Goal: Register for event/course

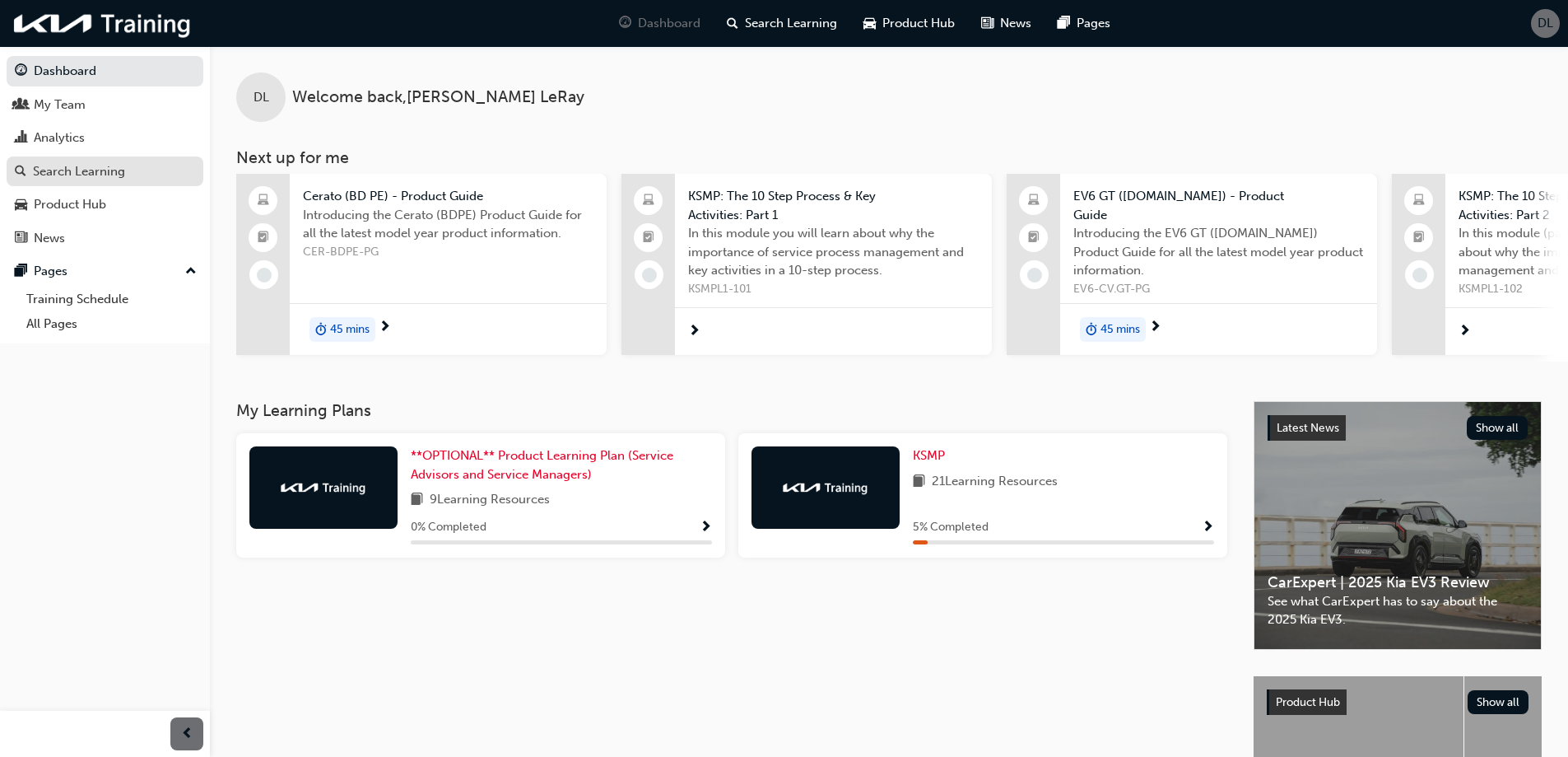
click at [110, 174] on div "Search Learning" at bounding box center [79, 171] width 92 height 18
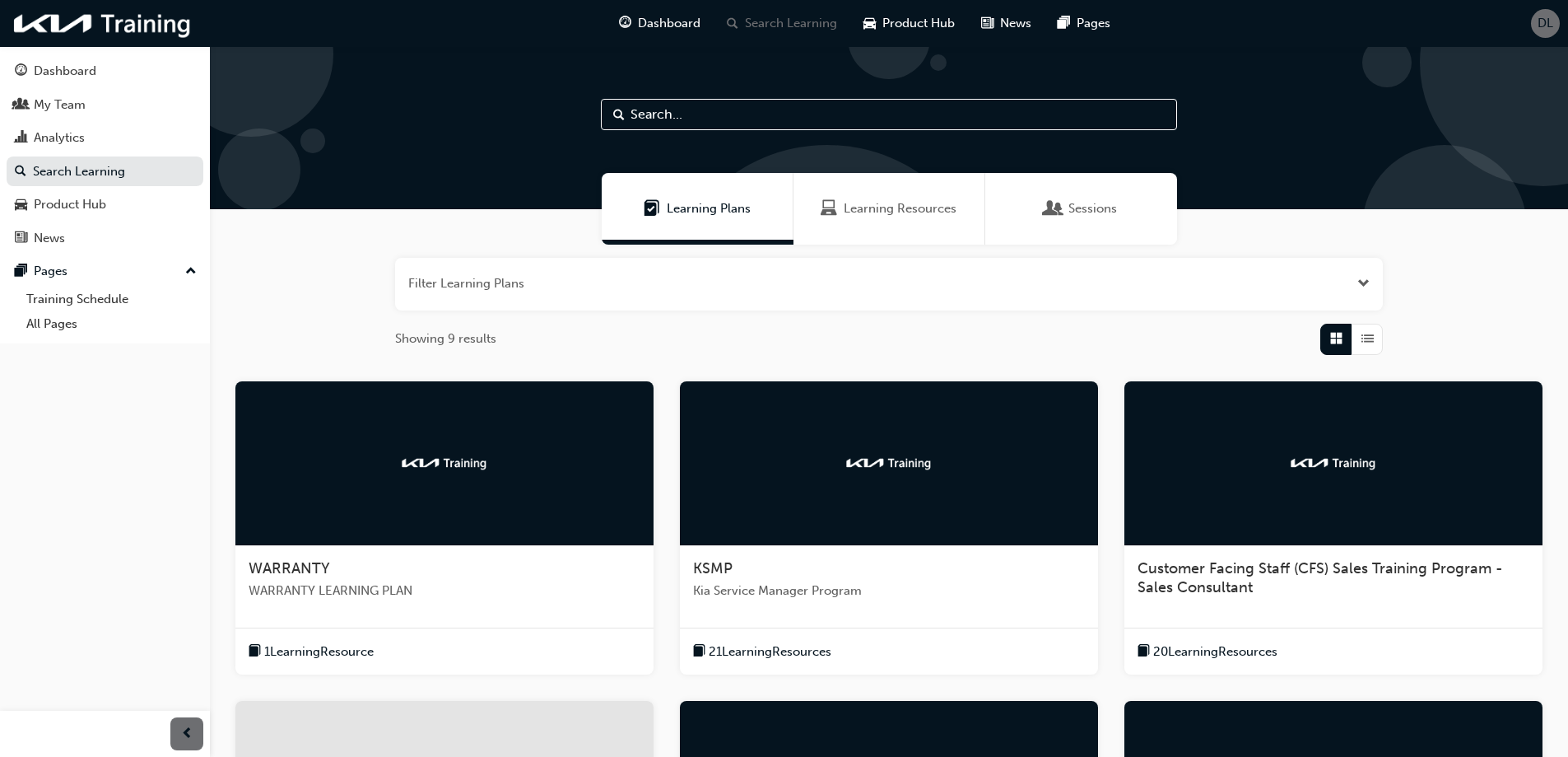
click at [703, 113] on input "text" at bounding box center [889, 115] width 576 height 31
type input "warranty"
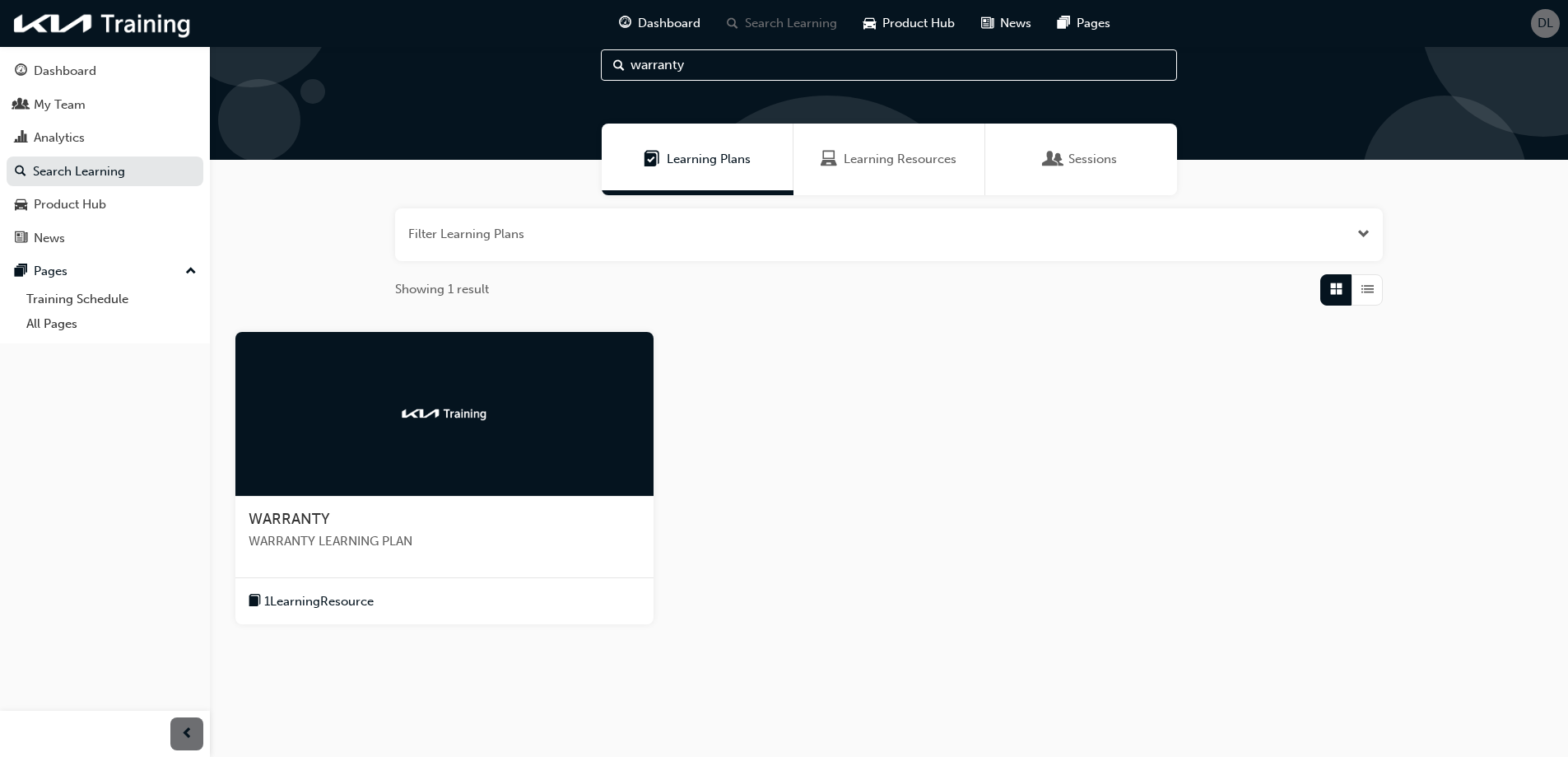
scroll to position [77, 0]
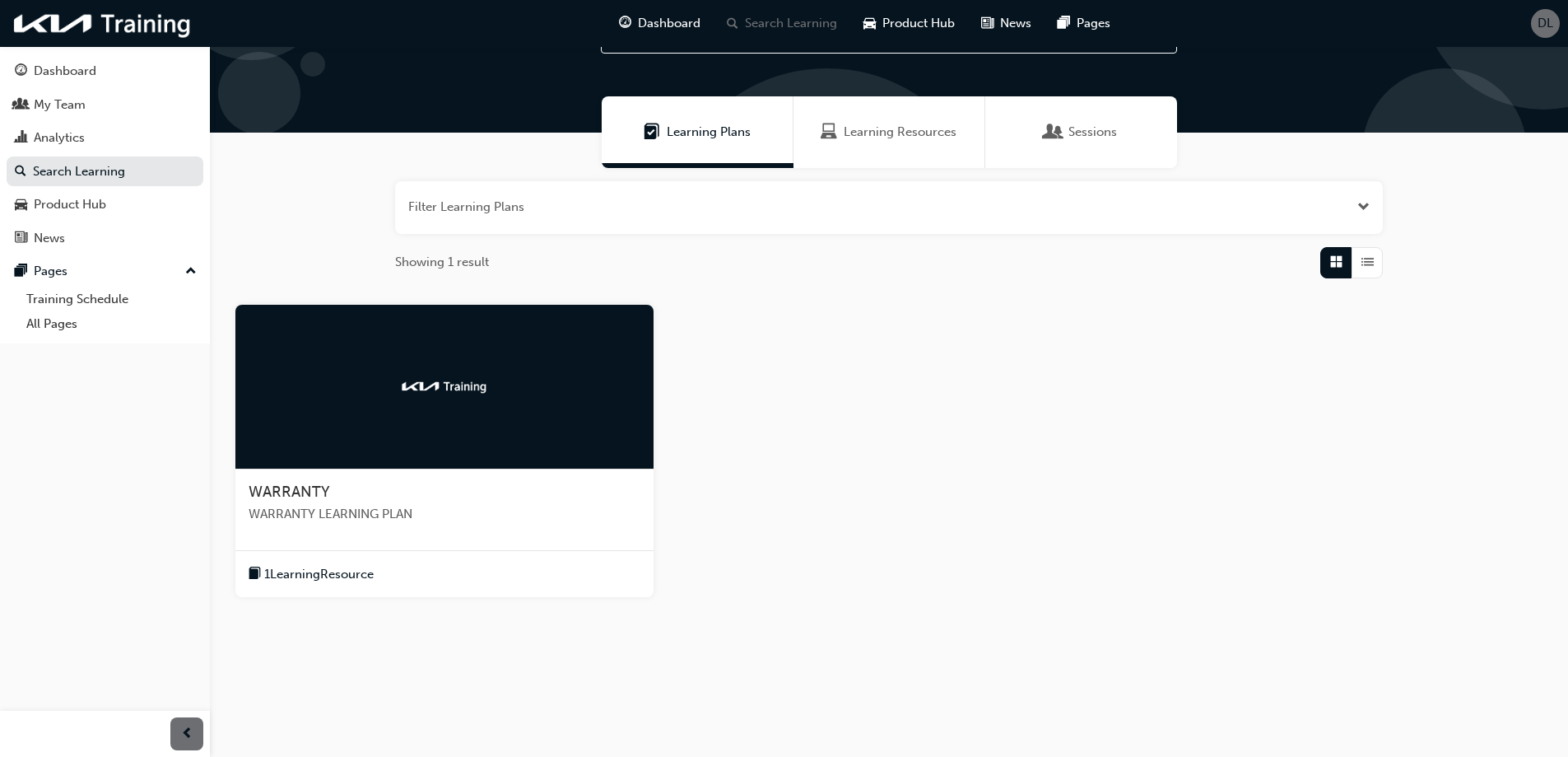
click at [355, 573] on span "1 Learning Resource" at bounding box center [319, 573] width 110 height 18
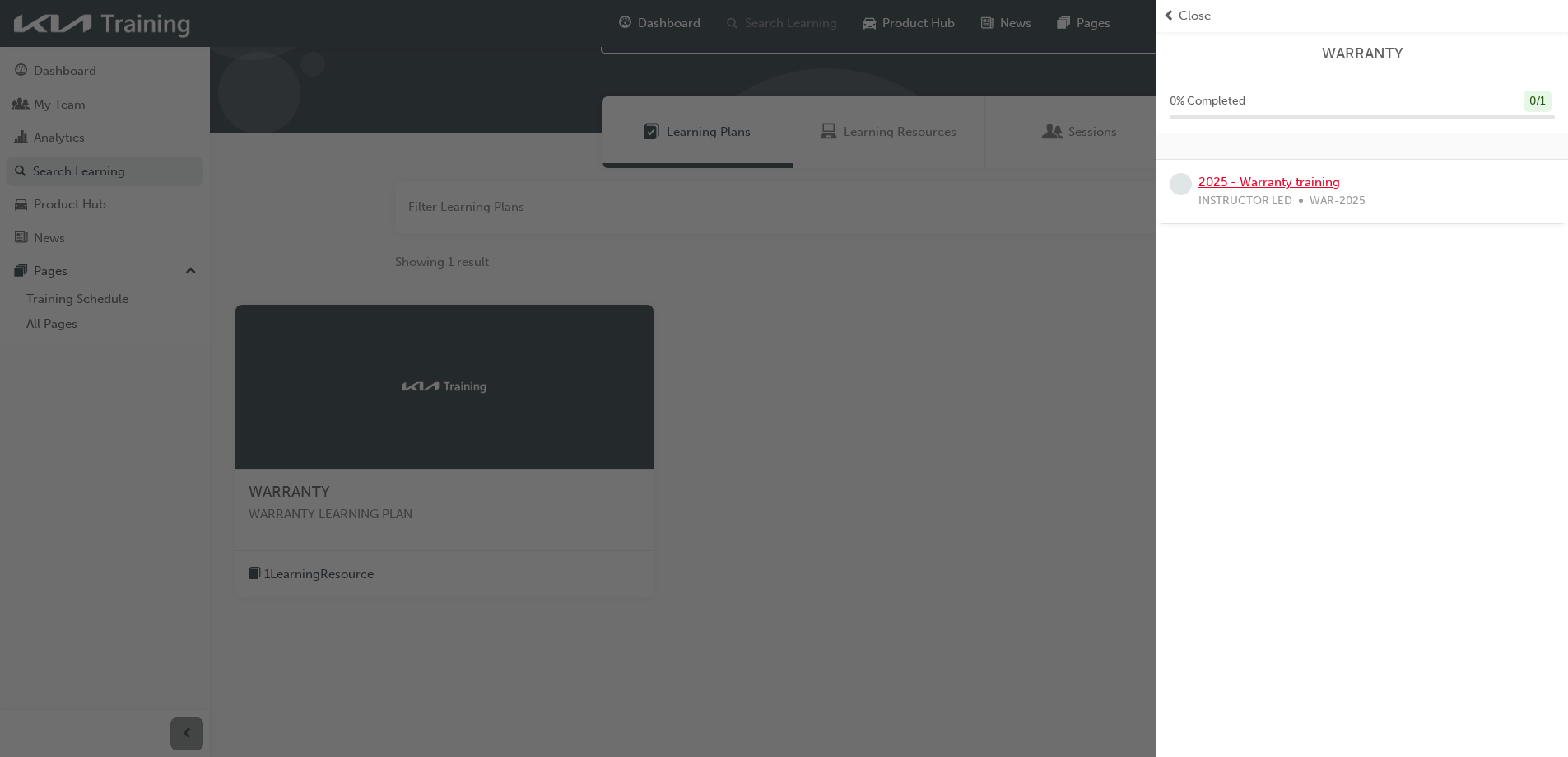
click at [1269, 180] on link "2025 - Warranty training" at bounding box center [1269, 181] width 142 height 15
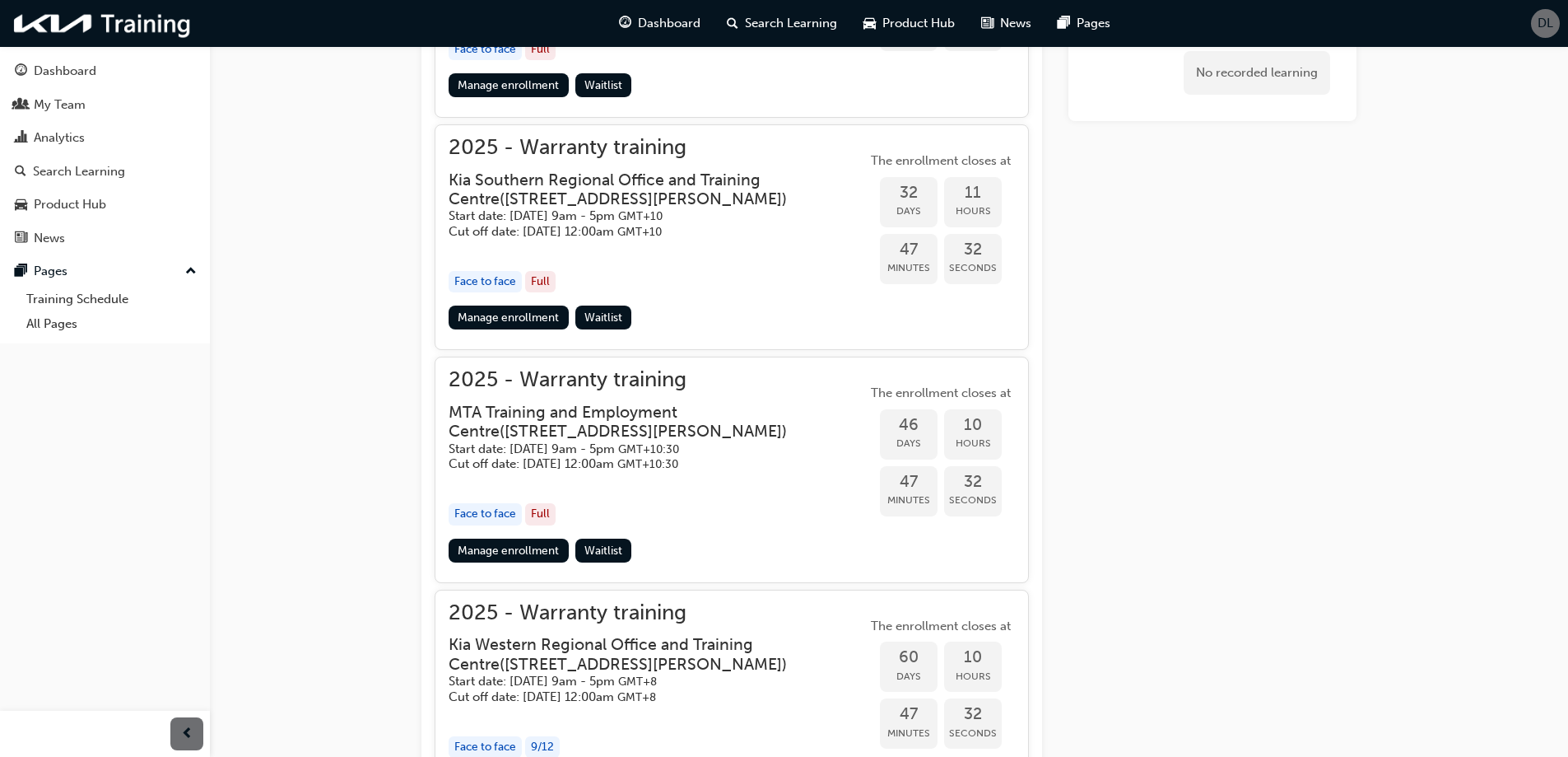
scroll to position [1395, 0]
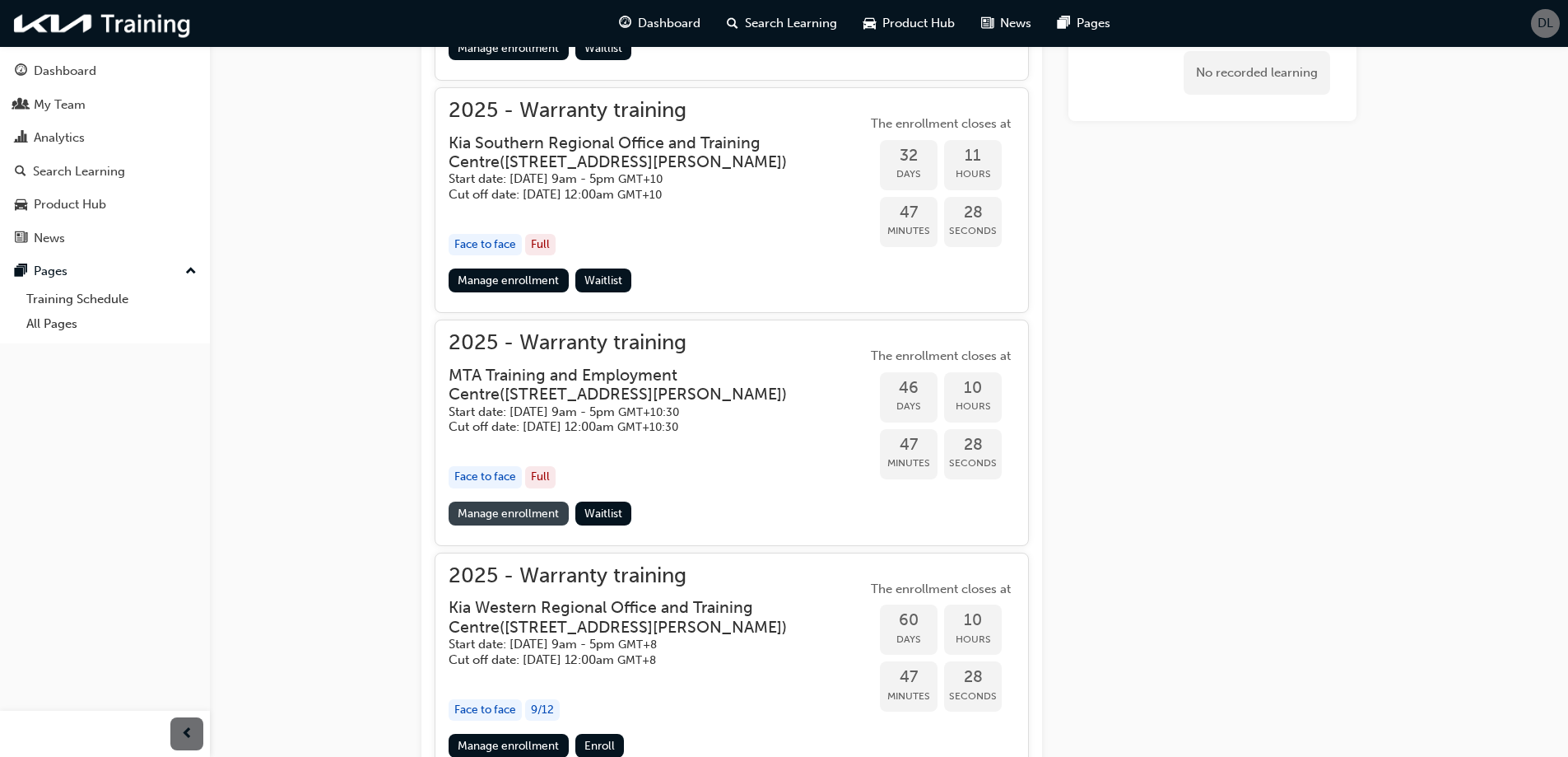
click at [501, 515] on link "Manage enrollment" at bounding box center [509, 513] width 121 height 24
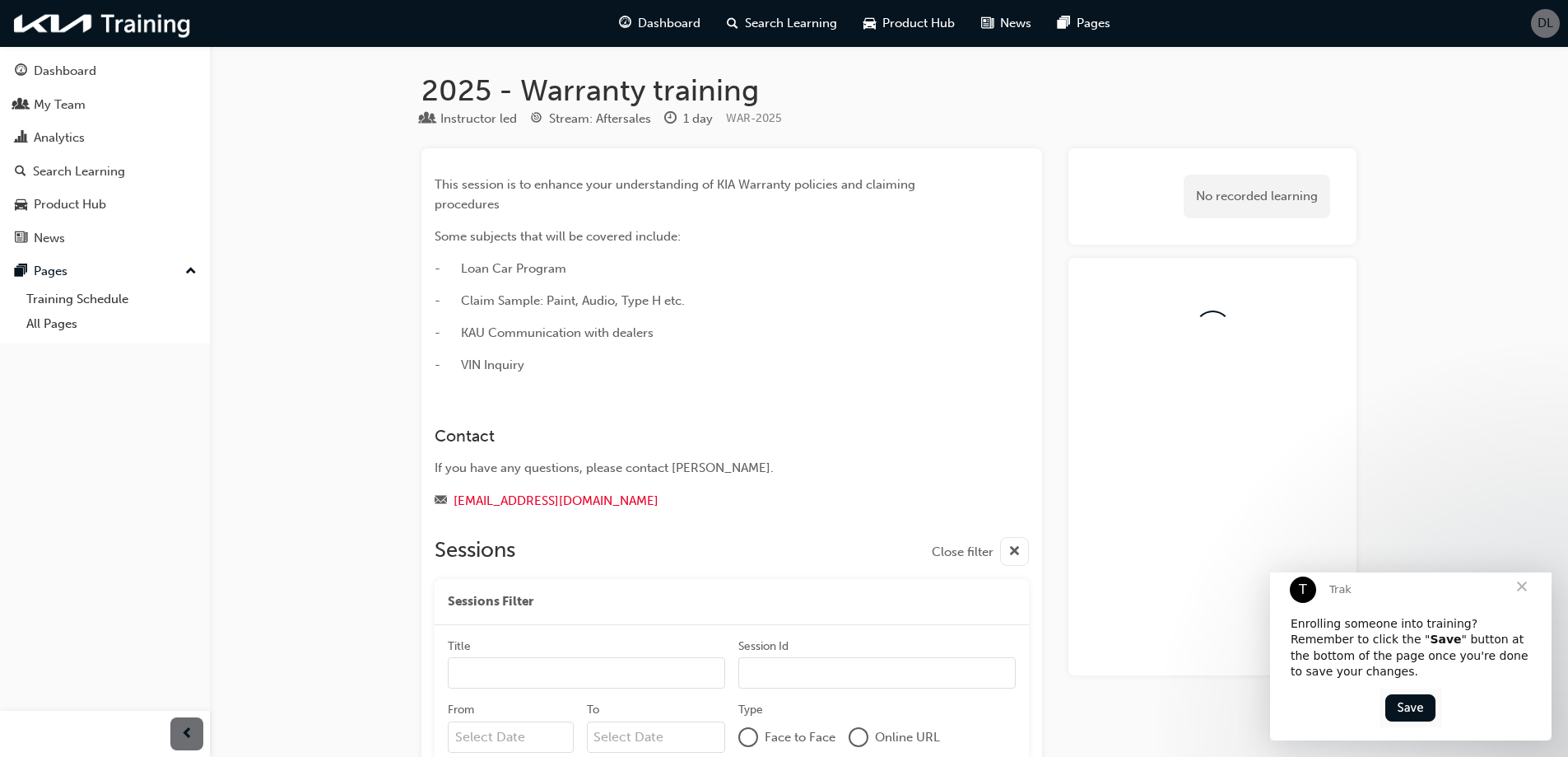
scroll to position [1395, 0]
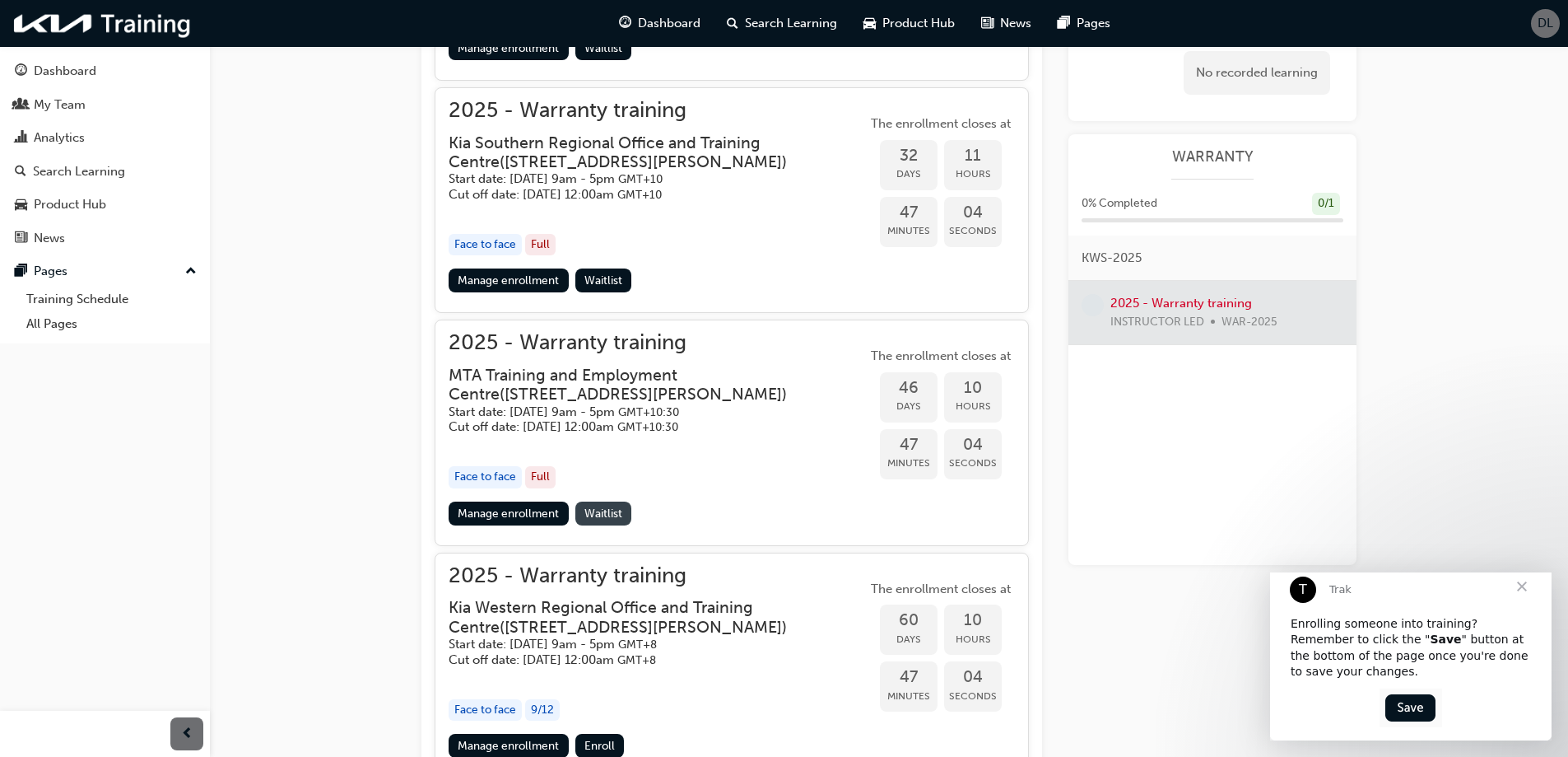
click at [609, 512] on span "Waitlist" at bounding box center [603, 513] width 38 height 14
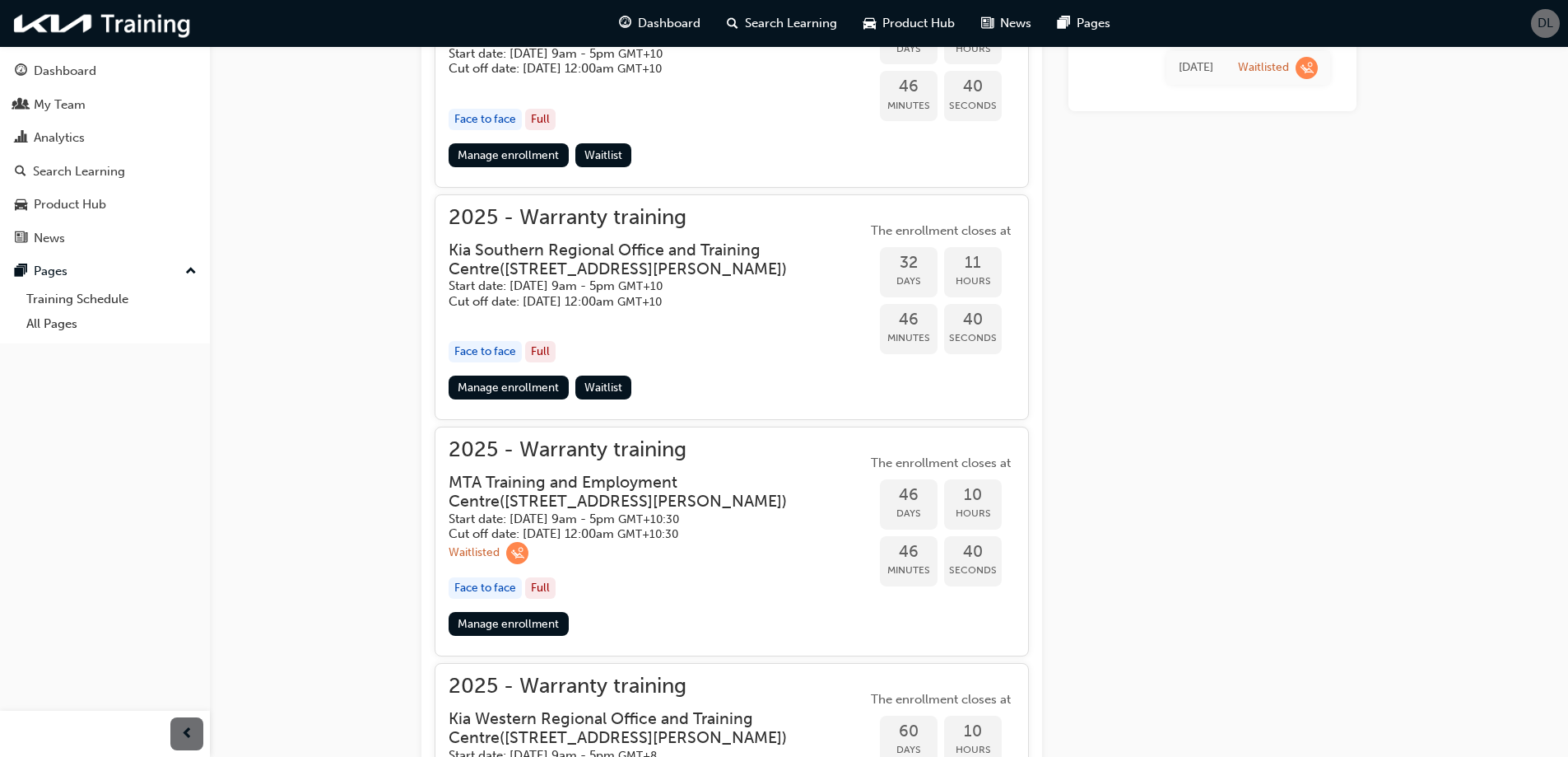
scroll to position [1317, 0]
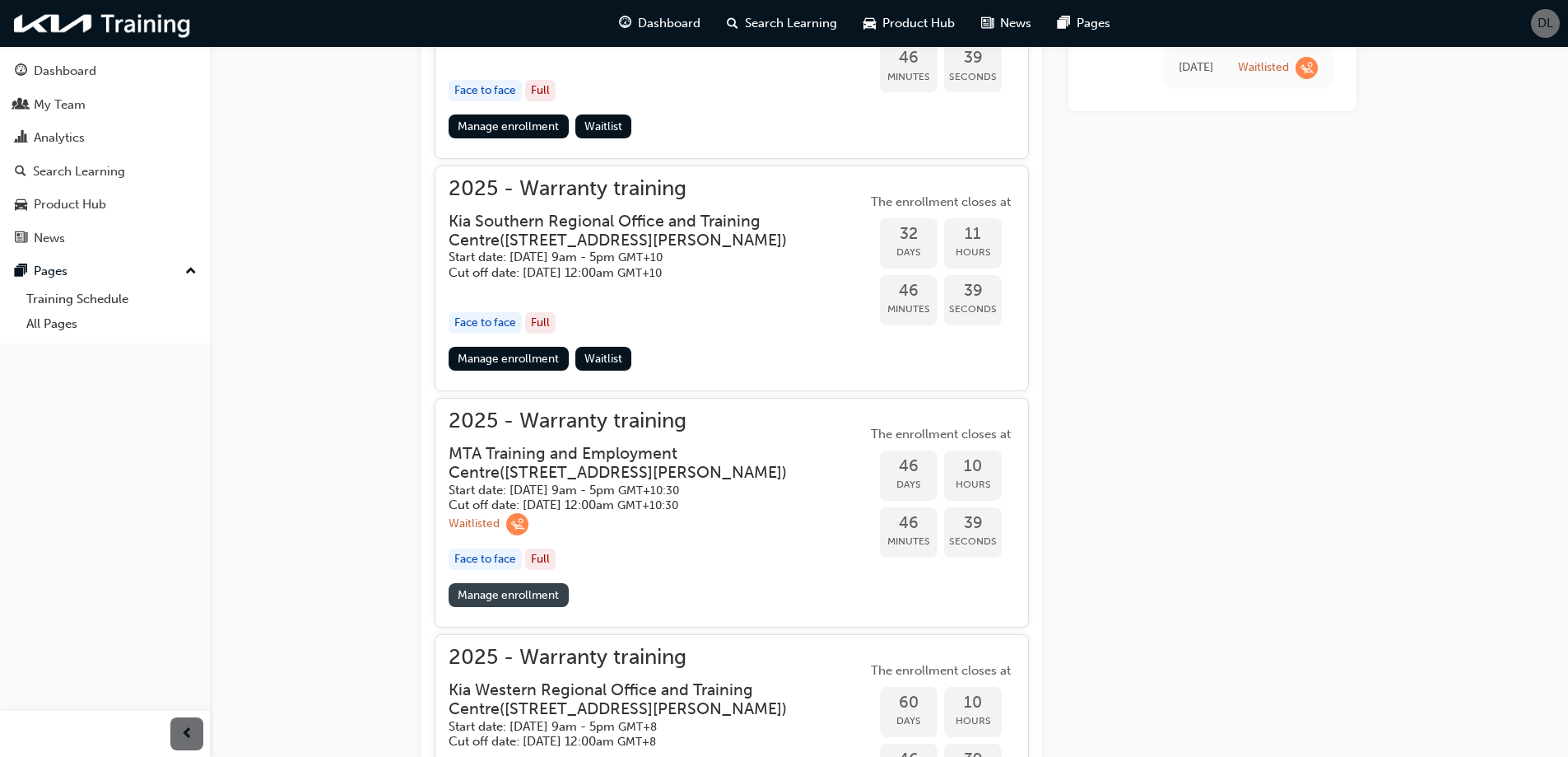
click at [542, 598] on link "Manage enrollment" at bounding box center [509, 595] width 121 height 24
